Goal: Navigation & Orientation: Find specific page/section

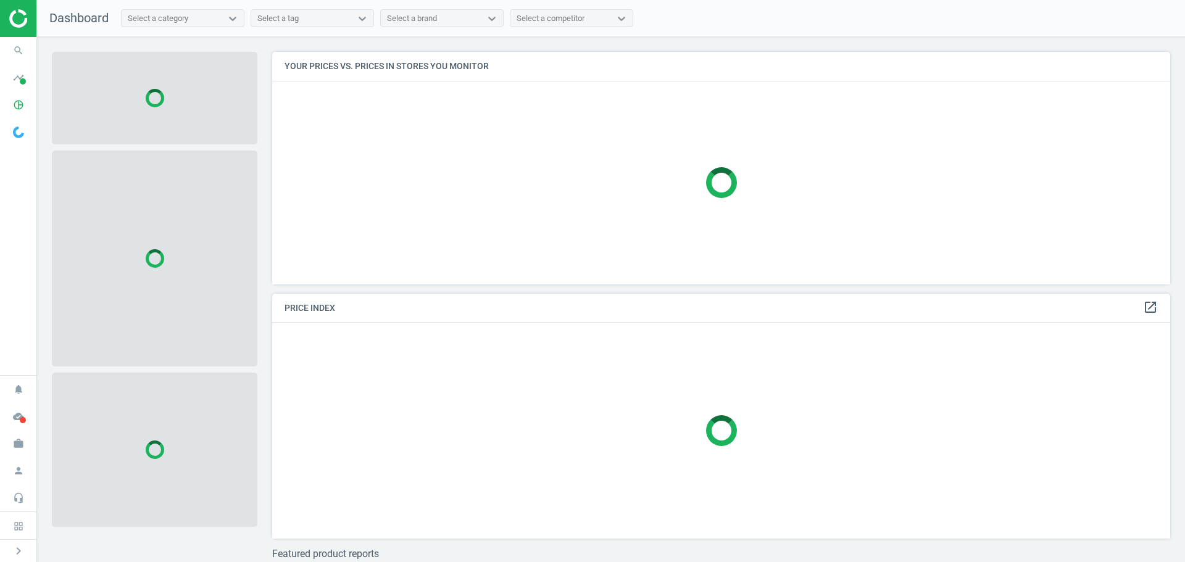
scroll to position [251, 908]
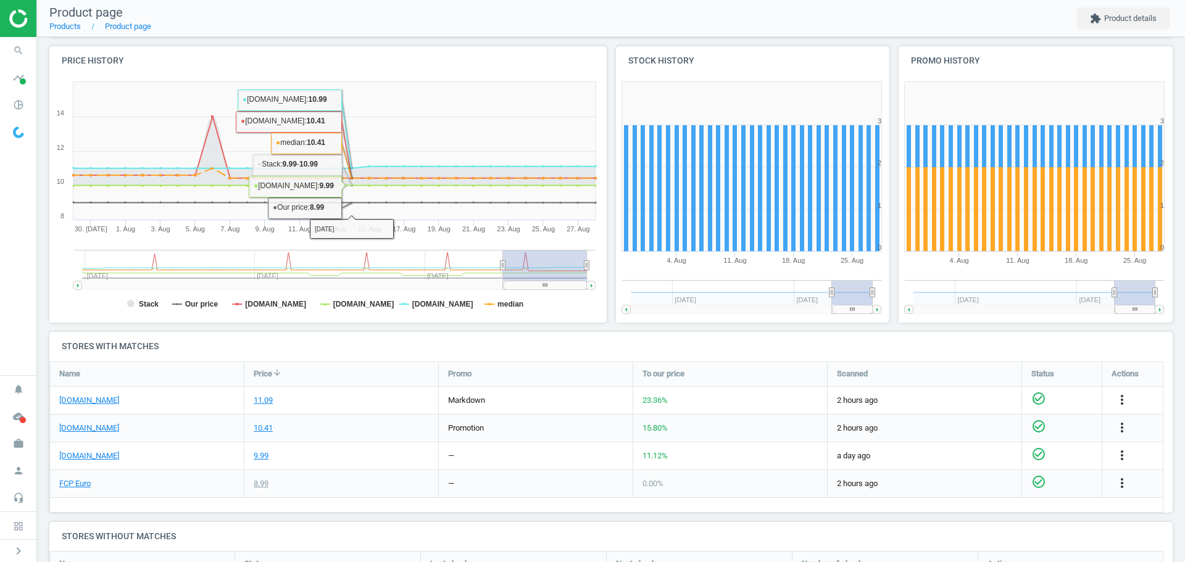
scroll to position [123, 0]
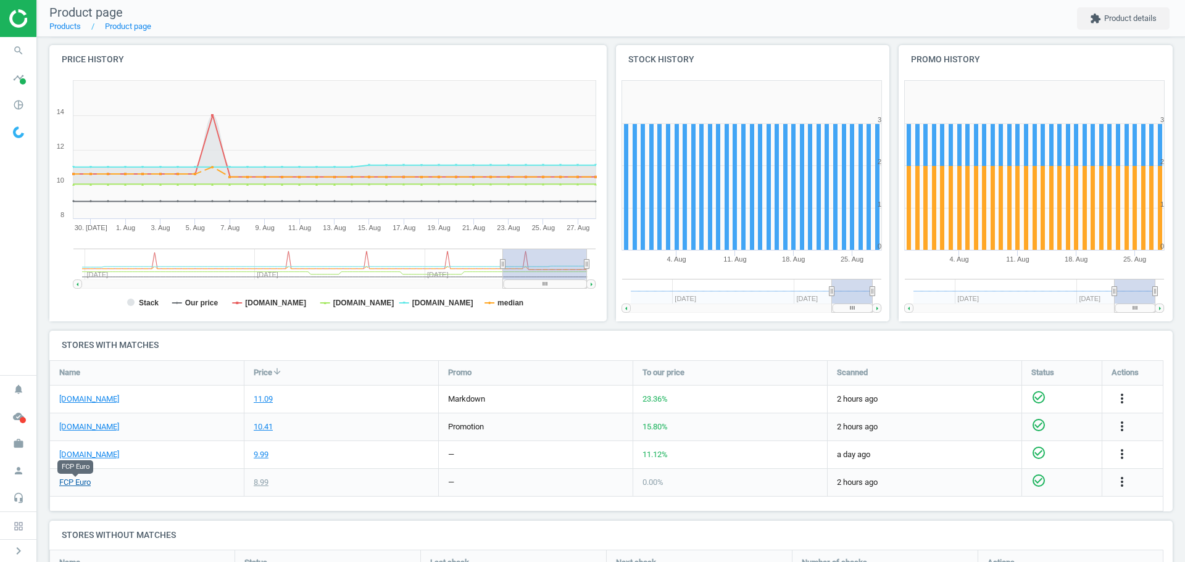
click at [70, 480] on link "FCP Euro" at bounding box center [74, 482] width 31 height 11
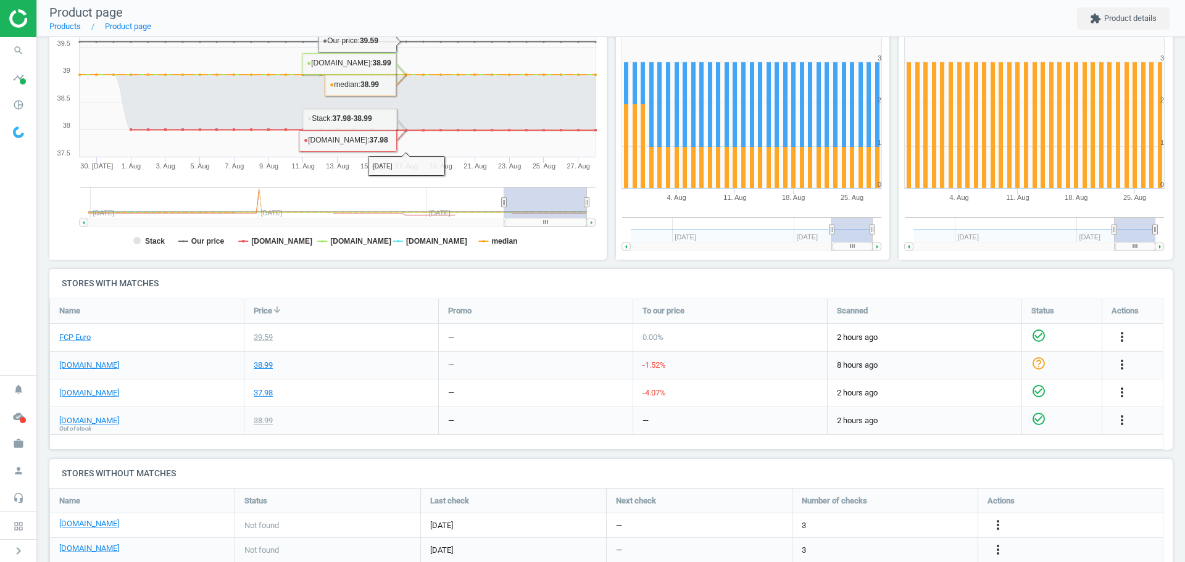
scroll to position [247, 0]
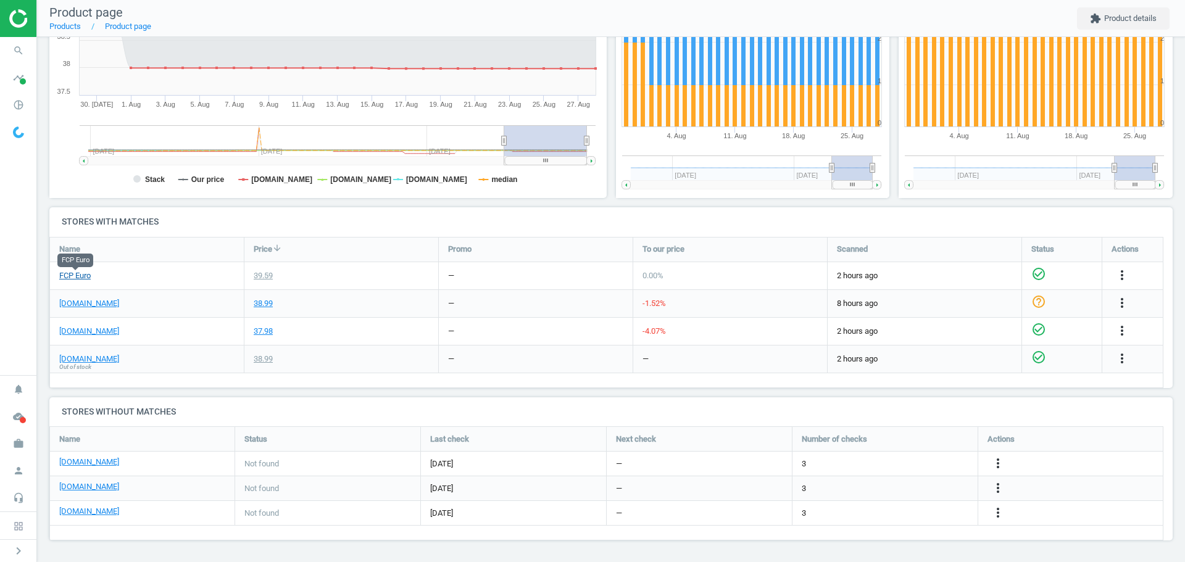
click at [70, 280] on link "FCP Euro" at bounding box center [74, 275] width 31 height 11
